Goal: Task Accomplishment & Management: Use online tool/utility

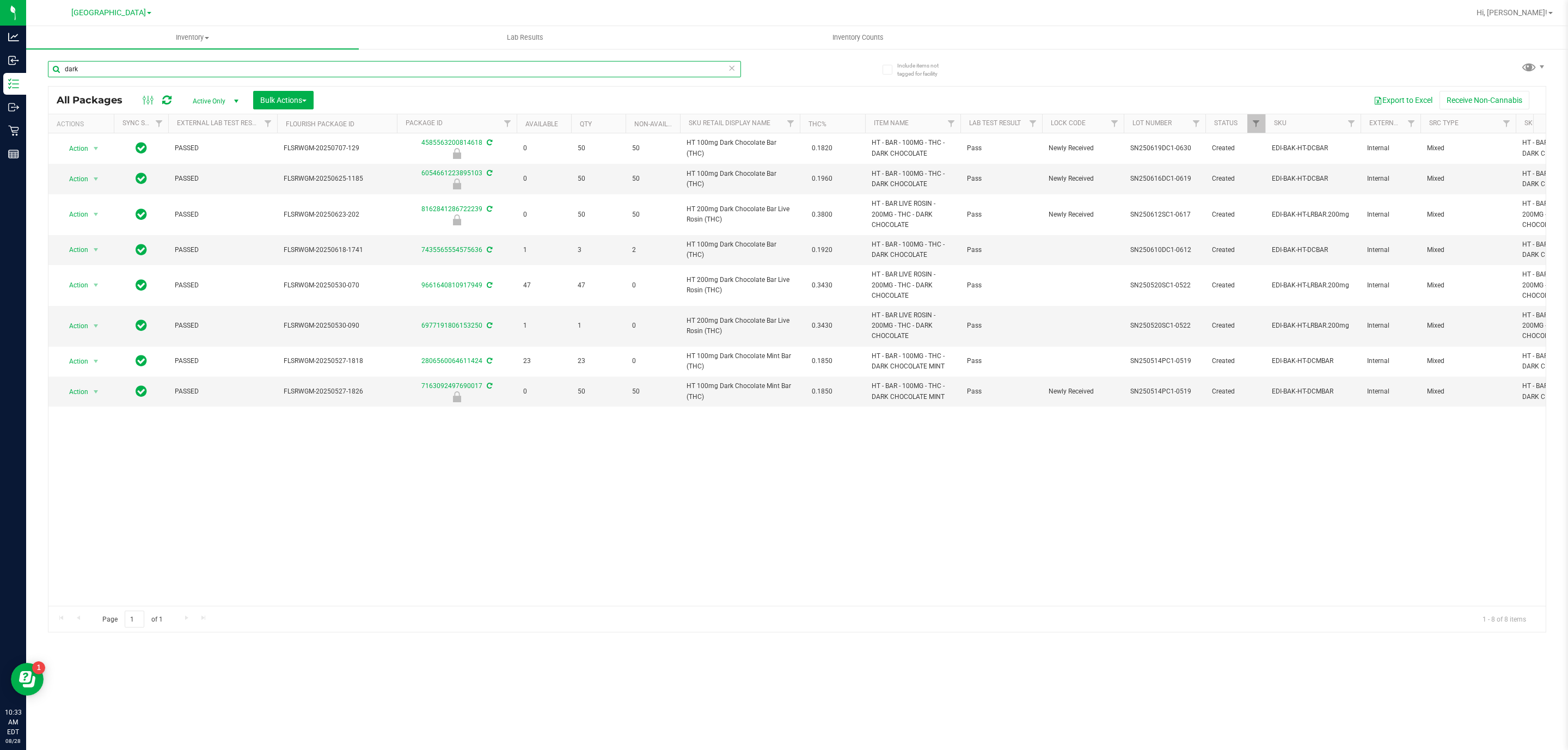
drag, startPoint x: 139, startPoint y: 69, endPoint x: 56, endPoint y: 82, distance: 84.0
click at [56, 82] on div "dark" at bounding box center [394, 73] width 693 height 25
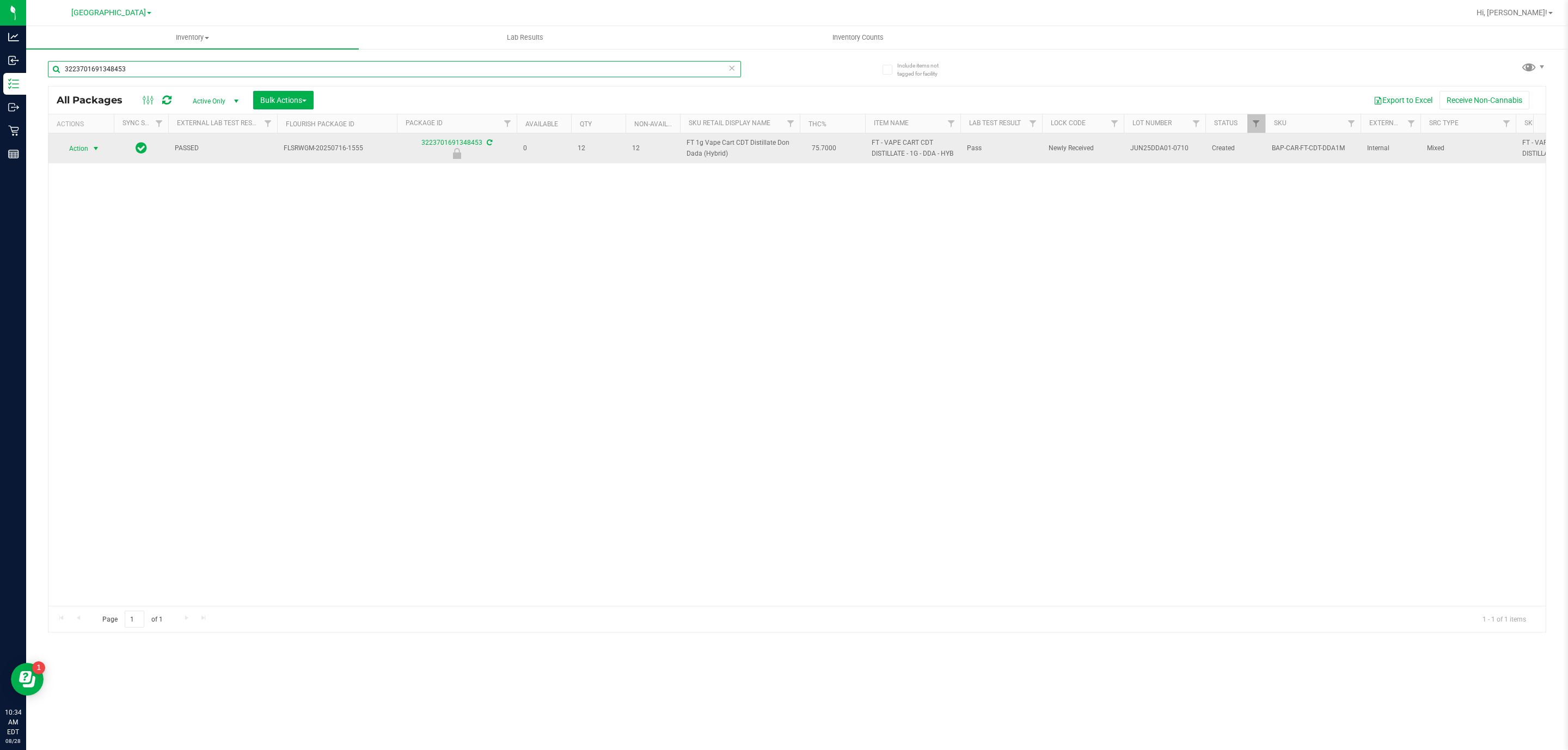
type input "3223701691348453"
click at [64, 152] on span "Action" at bounding box center [74, 149] width 29 height 16
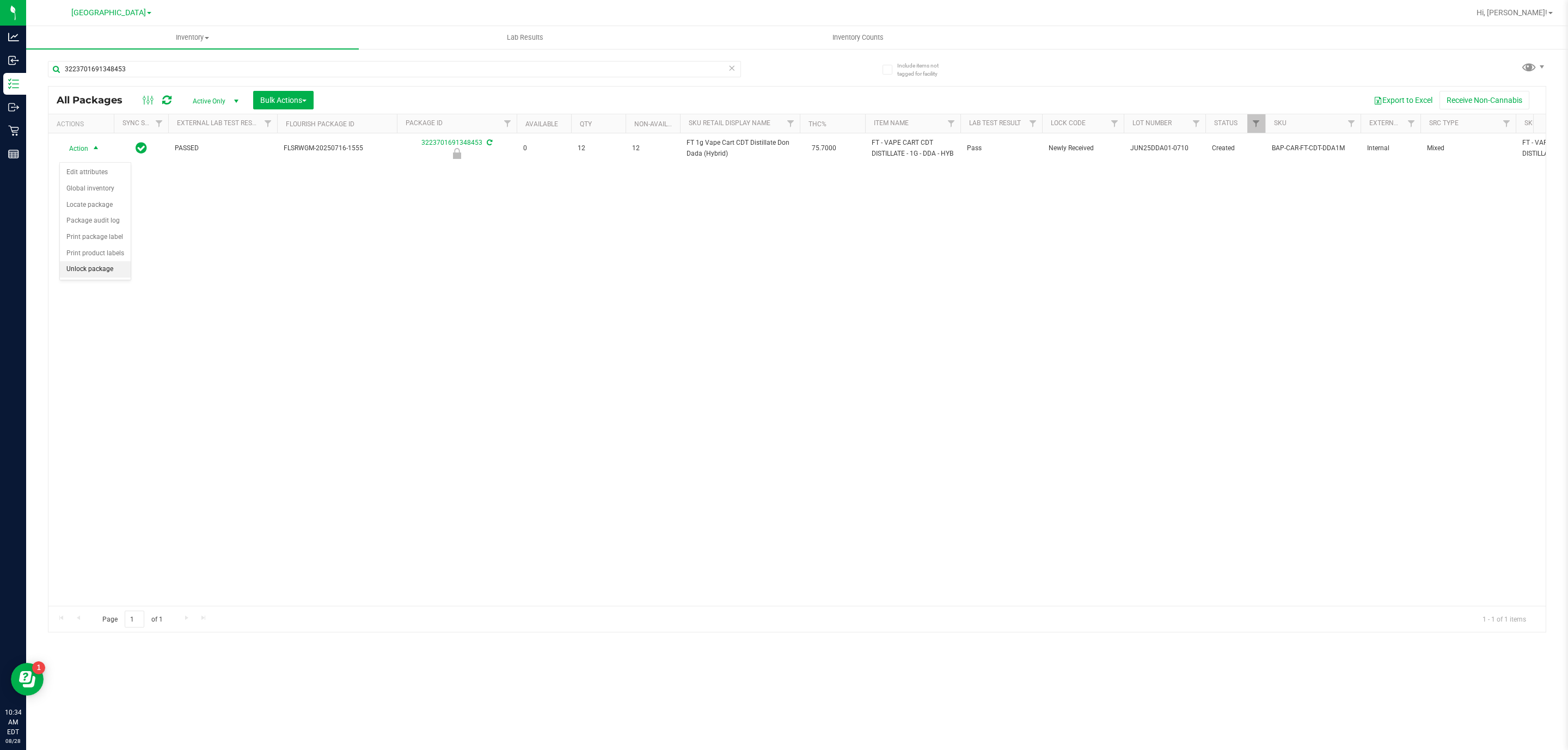
click at [81, 274] on li "Unlock package" at bounding box center [95, 269] width 71 height 16
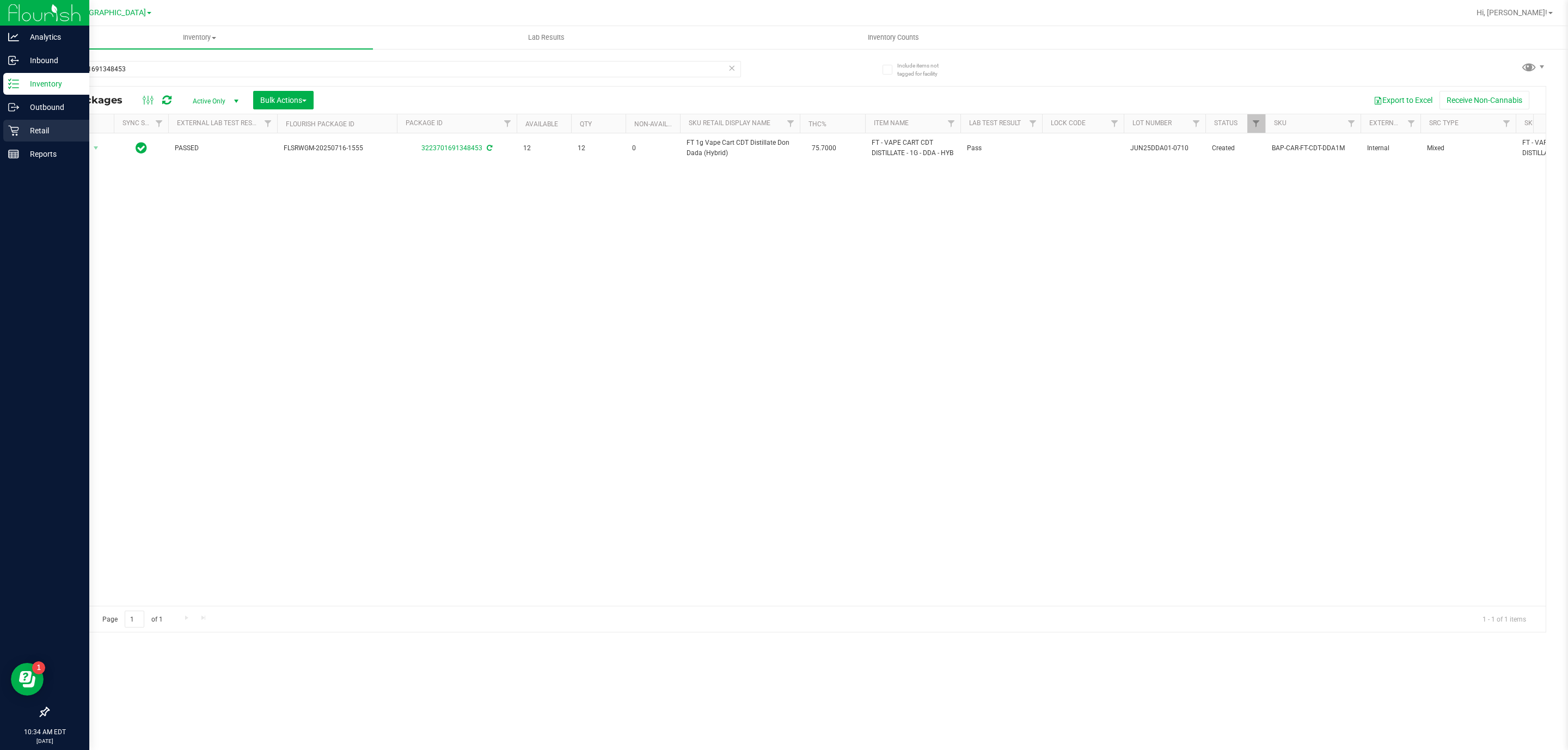
click at [29, 130] on p "Retail" at bounding box center [51, 131] width 65 height 13
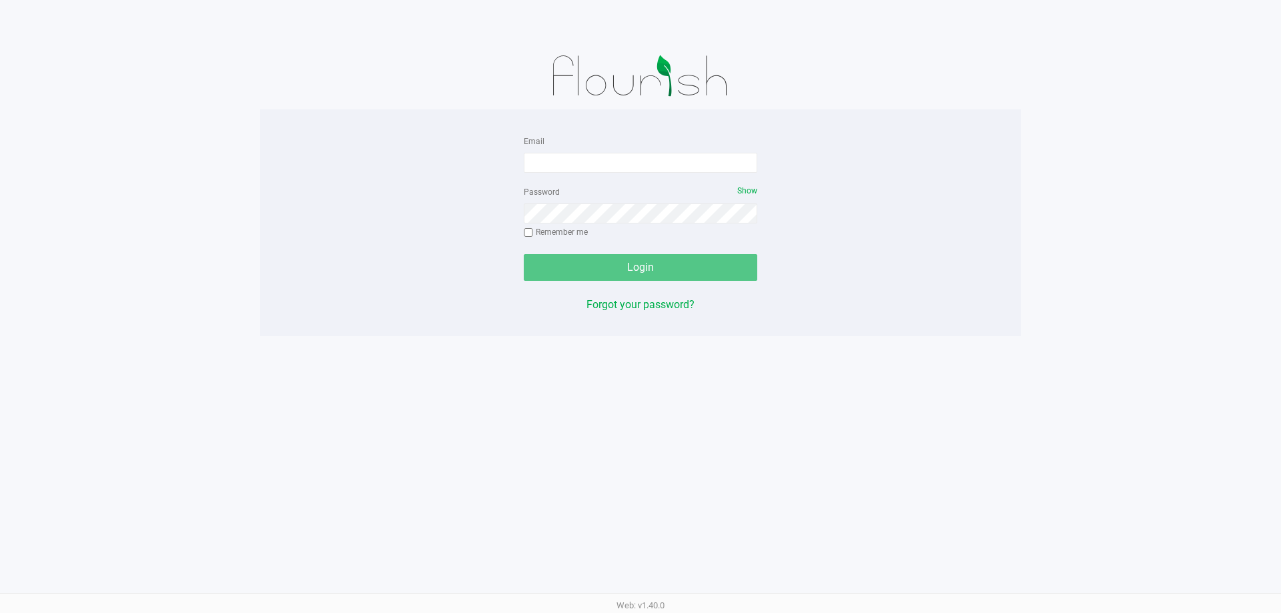
click at [555, 181] on form "Email Password Show Remember me Login" at bounding box center [641, 207] width 234 height 148
click at [551, 171] on input "Email" at bounding box center [641, 163] width 234 height 20
type input "[EMAIL_ADDRESS][DOMAIN_NAME]"
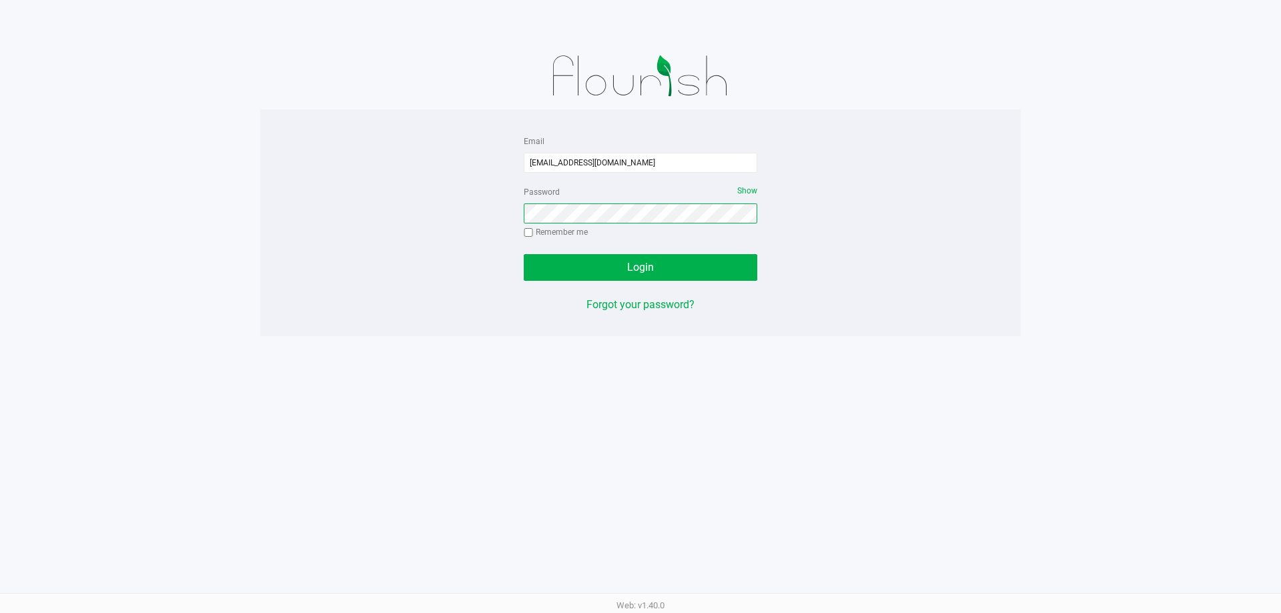
click at [524, 254] on button "Login" at bounding box center [641, 267] width 234 height 27
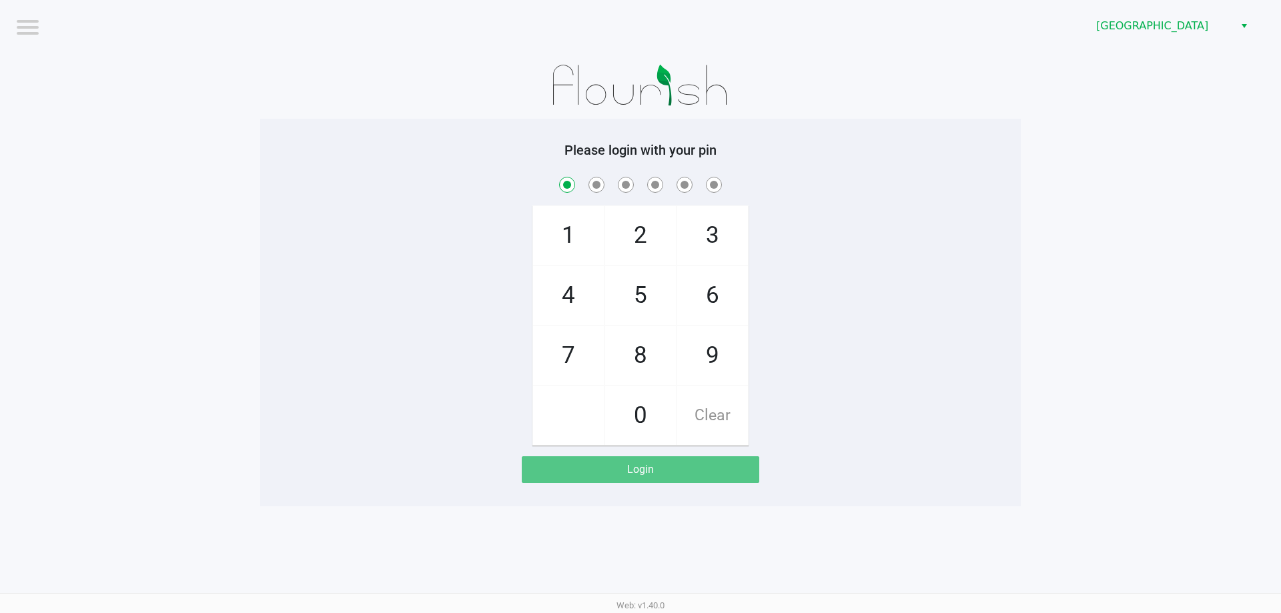
checkbox input "true"
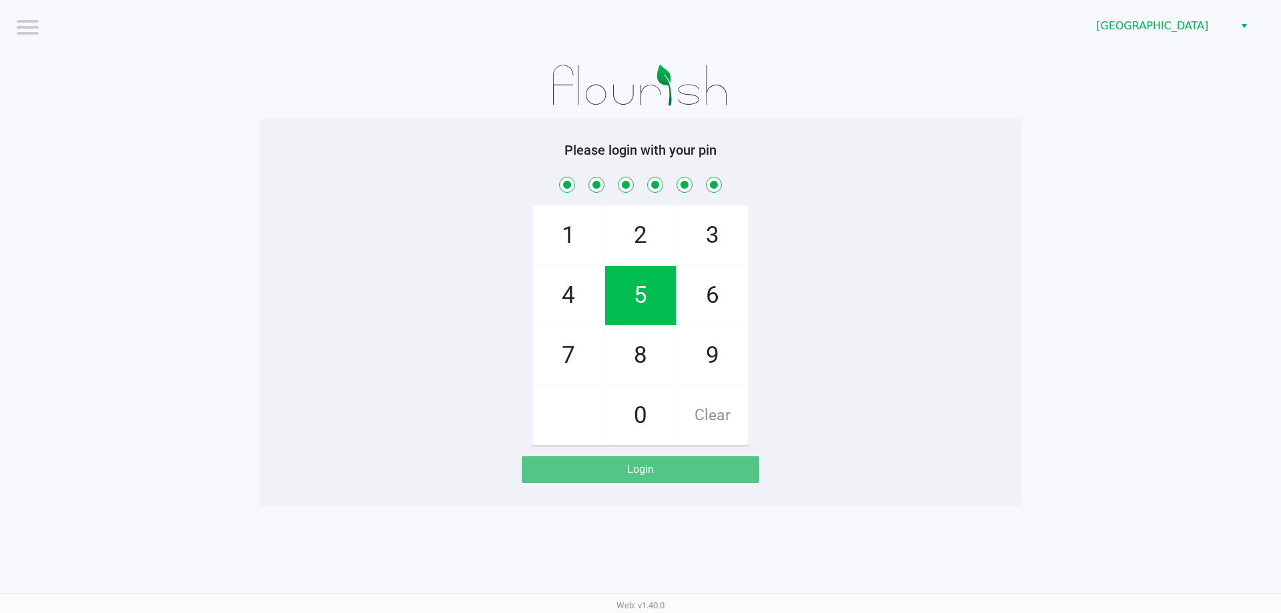
checkbox input "true"
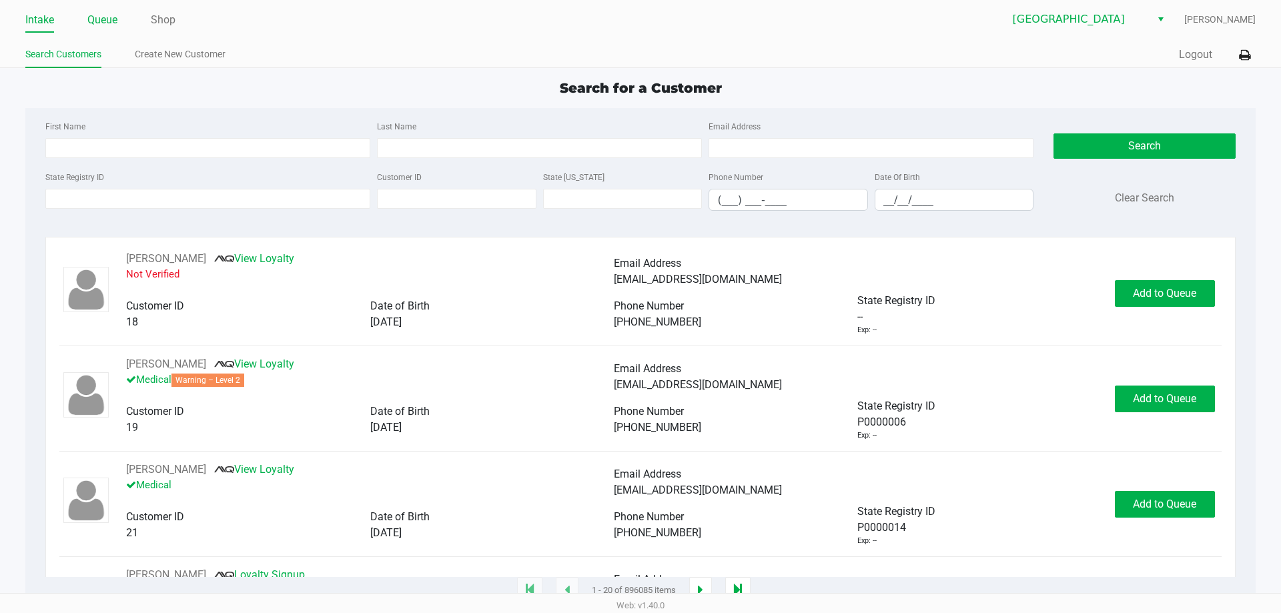
click at [98, 20] on link "Queue" at bounding box center [102, 20] width 30 height 19
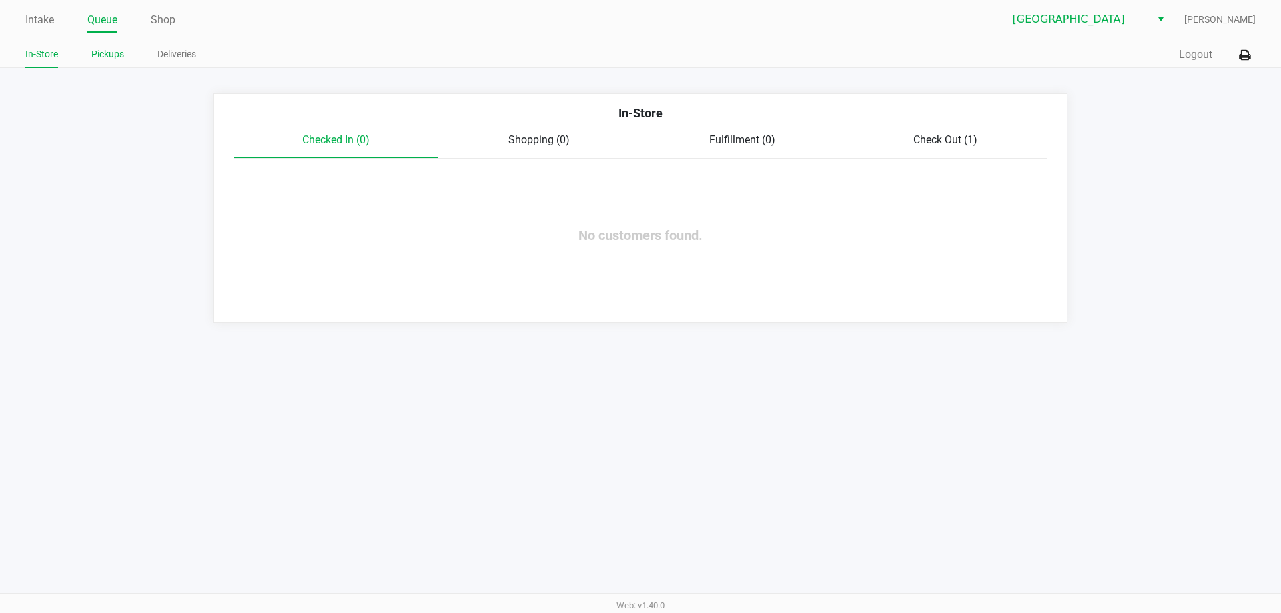
click at [111, 53] on link "Pickups" at bounding box center [107, 54] width 33 height 17
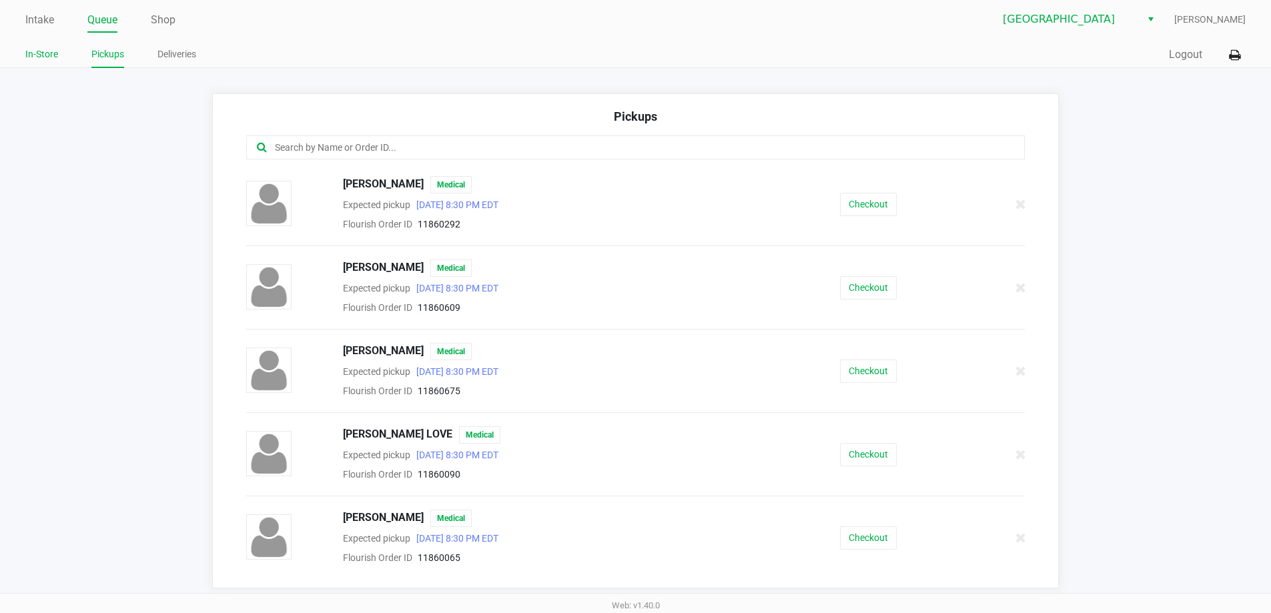
click at [41, 51] on link "In-Store" at bounding box center [41, 54] width 33 height 17
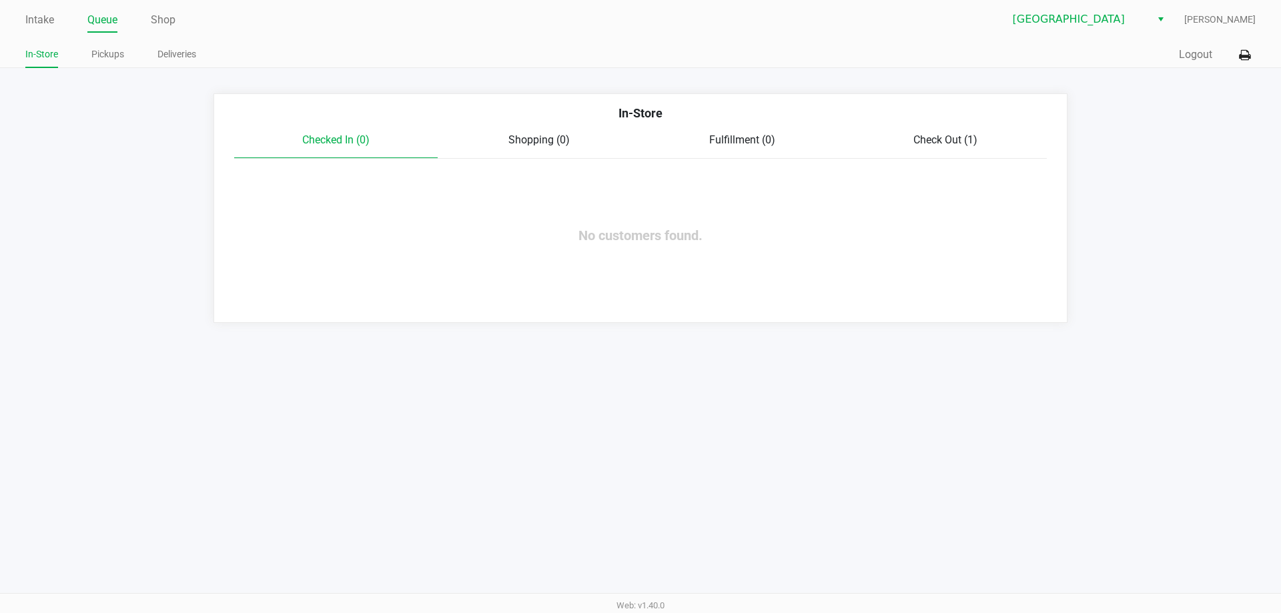
click at [947, 139] on span "Check Out (1)" at bounding box center [945, 139] width 64 height 13
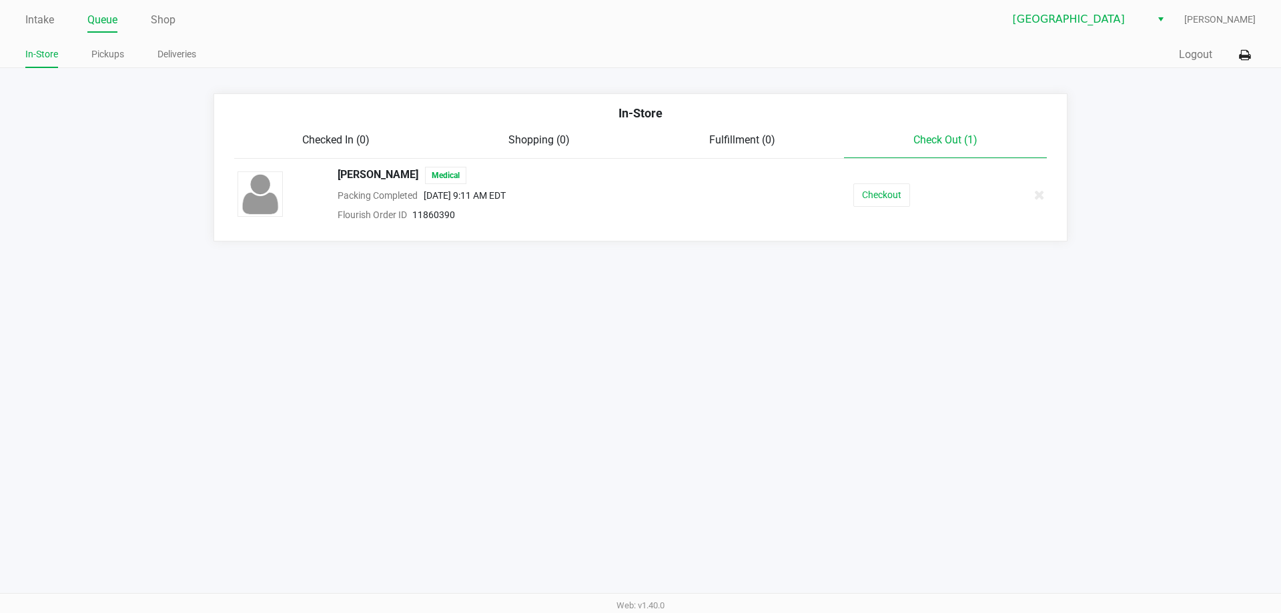
click at [618, 335] on div "Intake Queue Shop [GEOGRAPHIC_DATA] WC [PERSON_NAME] In-Store Pickups Deliverie…" at bounding box center [640, 306] width 1281 height 613
click at [109, 61] on link "Pickups" at bounding box center [107, 54] width 33 height 17
